Goal: Use online tool/utility: Utilize a website feature to perform a specific function

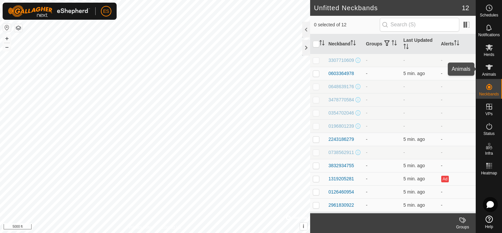
click at [488, 72] on span "Animals" at bounding box center [489, 74] width 14 height 4
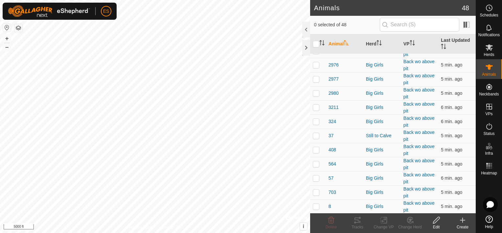
scroll to position [255, 0]
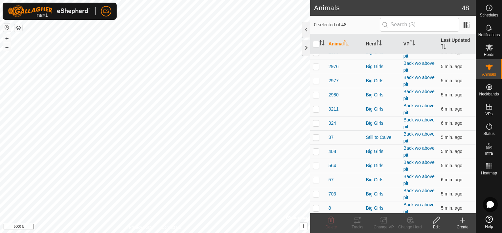
click at [315, 177] on p-checkbox at bounding box center [316, 179] width 7 height 5
checkbox input "true"
click at [357, 218] on icon at bounding box center [357, 220] width 8 height 8
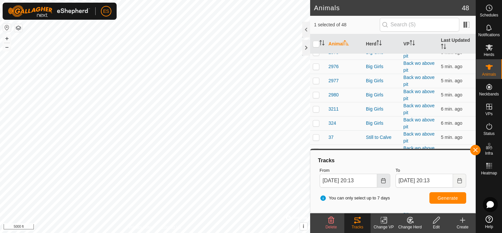
click at [385, 182] on icon "Choose Date" at bounding box center [383, 180] width 5 height 5
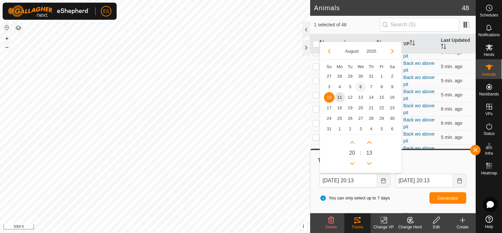
click at [358, 85] on span "6" at bounding box center [360, 86] width 11 height 11
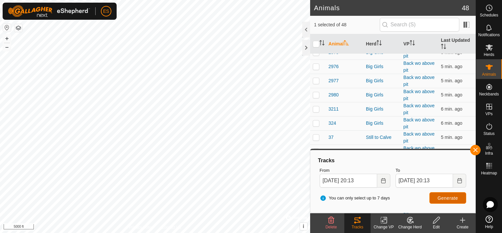
click at [451, 195] on span "Generate" at bounding box center [447, 197] width 20 height 5
click at [384, 178] on icon "Choose Date" at bounding box center [383, 180] width 4 height 5
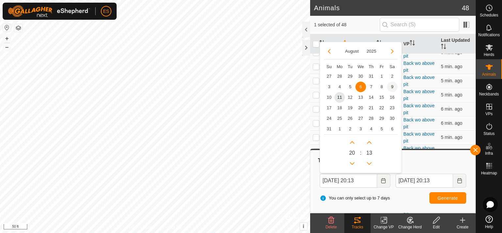
click at [389, 87] on span "9" at bounding box center [392, 86] width 11 height 11
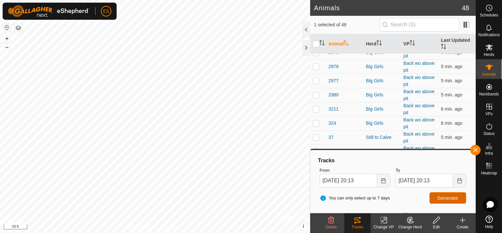
click at [448, 196] on span "Generate" at bounding box center [447, 197] width 20 height 5
click at [385, 179] on icon "Choose Date" at bounding box center [383, 180] width 5 height 5
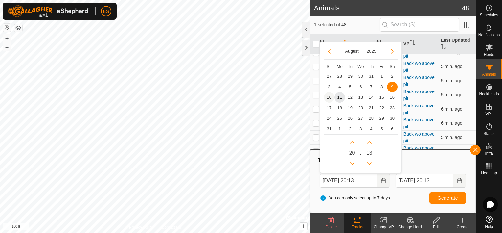
click at [327, 97] on span "10" at bounding box center [329, 97] width 11 height 11
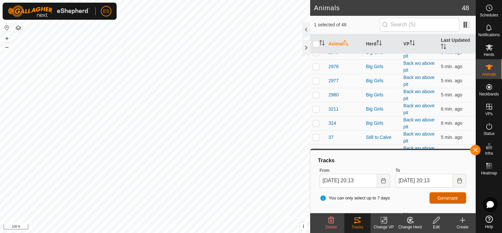
click at [447, 197] on span "Generate" at bounding box center [447, 197] width 20 height 5
click at [383, 179] on icon "Choose Date" at bounding box center [383, 180] width 5 height 5
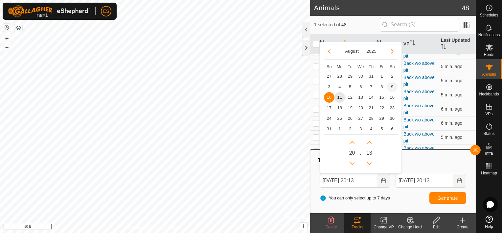
click at [390, 85] on span "9" at bounding box center [392, 86] width 11 height 11
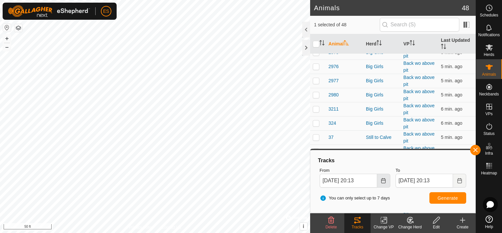
click at [381, 183] on button "Choose Date" at bounding box center [383, 180] width 13 height 14
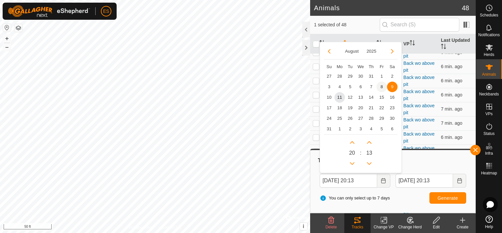
click at [381, 84] on span "8" at bounding box center [381, 86] width 11 height 11
type input "[DATE] 20:13"
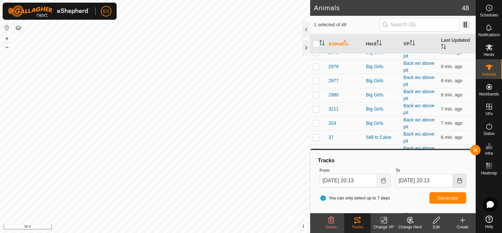
click at [459, 179] on icon "Choose Date" at bounding box center [459, 180] width 5 height 5
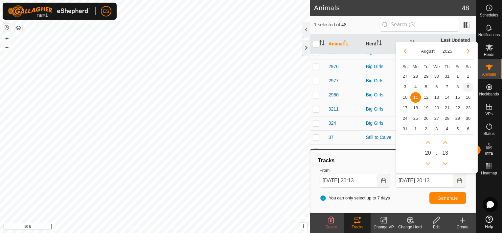
click at [467, 84] on span "9" at bounding box center [468, 86] width 11 height 11
type input "[DATE] 20:13"
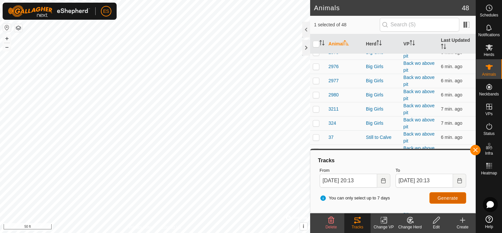
click at [452, 197] on span "Generate" at bounding box center [447, 197] width 20 height 5
click at [383, 181] on icon "Choose Date" at bounding box center [383, 180] width 5 height 5
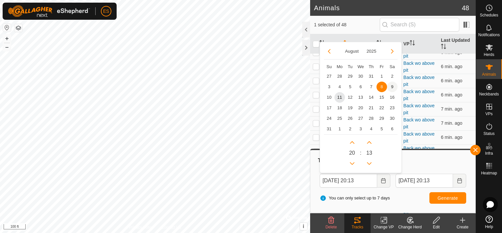
click at [389, 86] on span "9" at bounding box center [392, 86] width 11 height 11
type input "[DATE] 20:13"
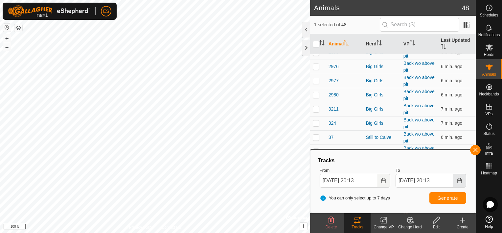
click at [457, 180] on icon "Choose Date" at bounding box center [459, 180] width 4 height 5
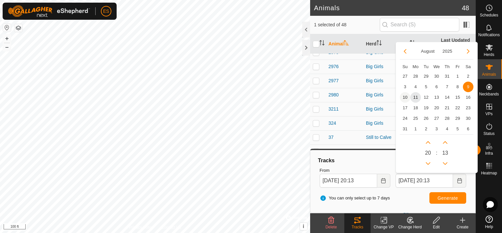
click at [404, 96] on span "10" at bounding box center [405, 97] width 11 height 11
type input "[DATE] 20:13"
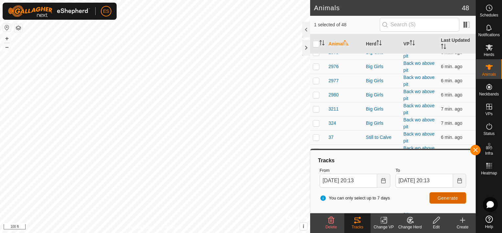
click at [456, 197] on span "Generate" at bounding box center [447, 197] width 20 height 5
click at [385, 178] on icon "Choose Date" at bounding box center [383, 180] width 5 height 5
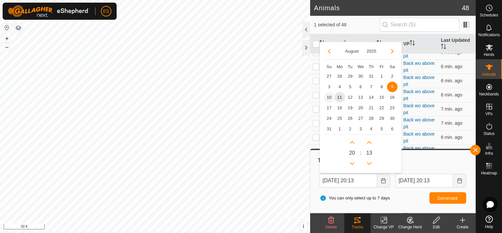
click at [327, 99] on span "10" at bounding box center [329, 97] width 11 height 11
type input "[DATE] 20:13"
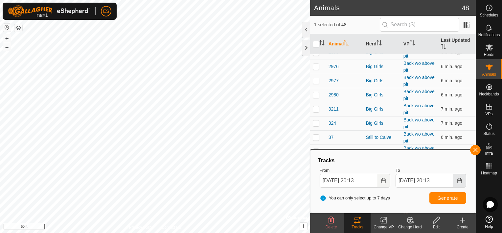
click at [463, 179] on button "Choose Date" at bounding box center [459, 180] width 13 height 14
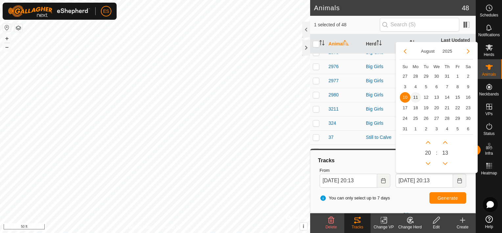
click at [416, 95] on span "11" at bounding box center [415, 97] width 11 height 11
type input "[DATE] 20:13"
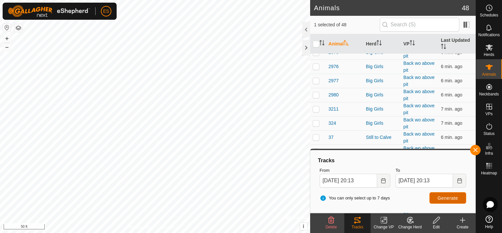
click at [456, 198] on span "Generate" at bounding box center [447, 197] width 20 height 5
